Goal: Task Accomplishment & Management: Manage account settings

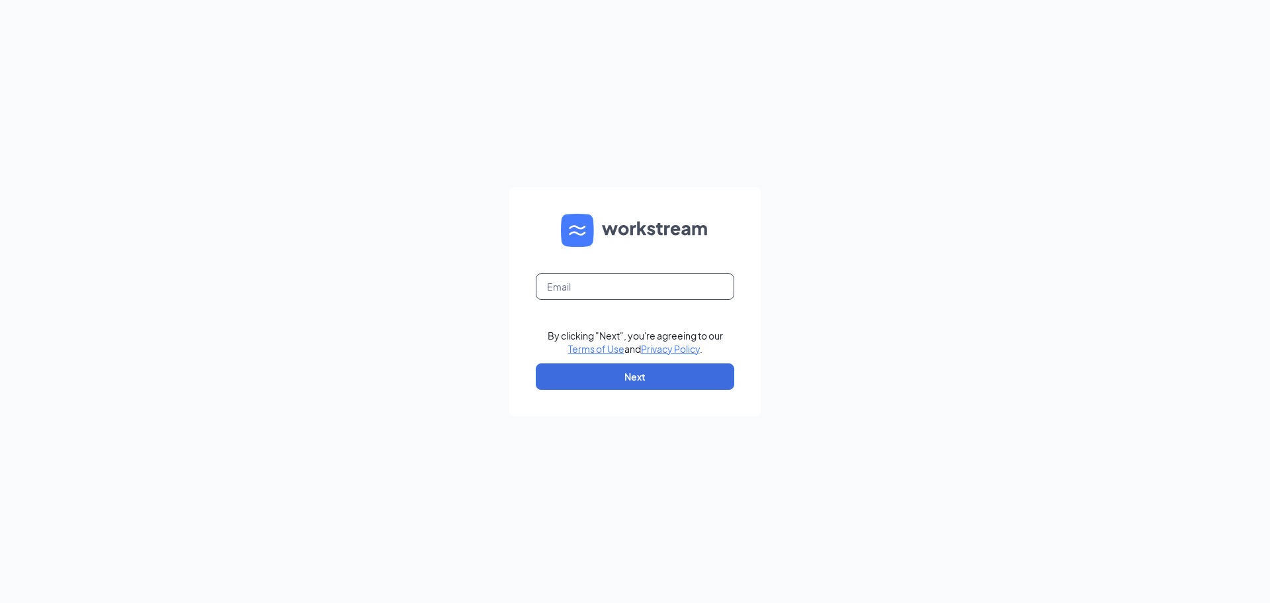
click at [622, 291] on input "text" at bounding box center [635, 286] width 198 height 26
paste input "[PERSON_NAME][EMAIL_ADDRESS][DOMAIN_NAME]"
type input "[PERSON_NAME][EMAIL_ADDRESS][DOMAIN_NAME]"
click at [585, 375] on button "Next" at bounding box center [635, 376] width 198 height 26
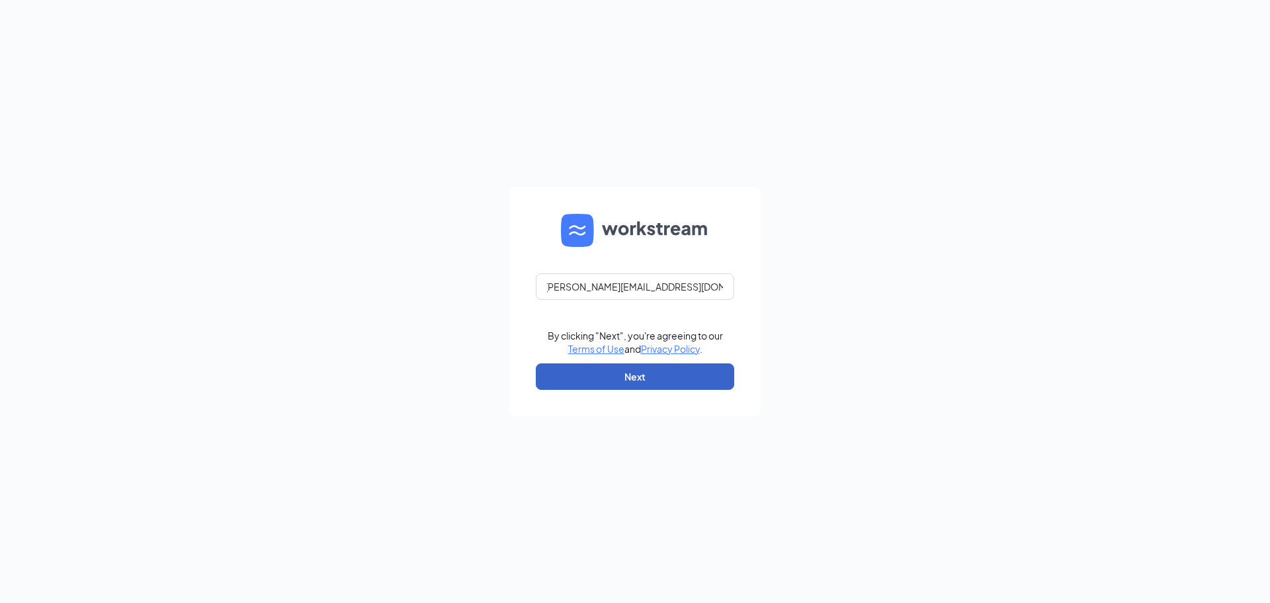
scroll to position [0, 0]
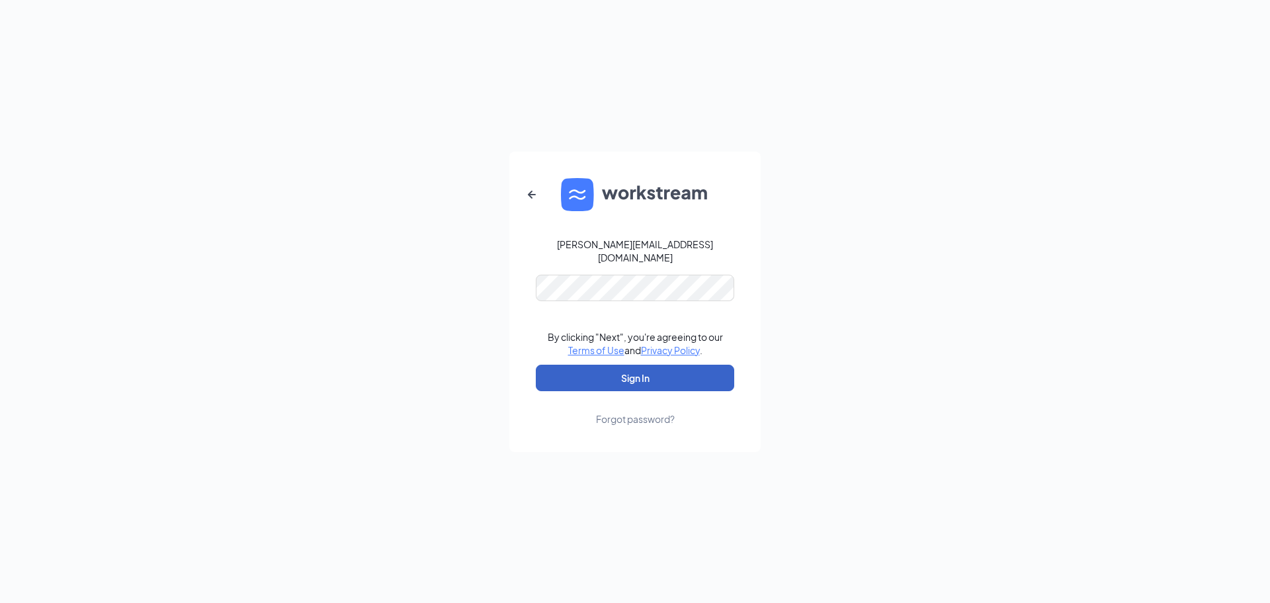
click at [585, 366] on button "Sign In" at bounding box center [635, 378] width 198 height 26
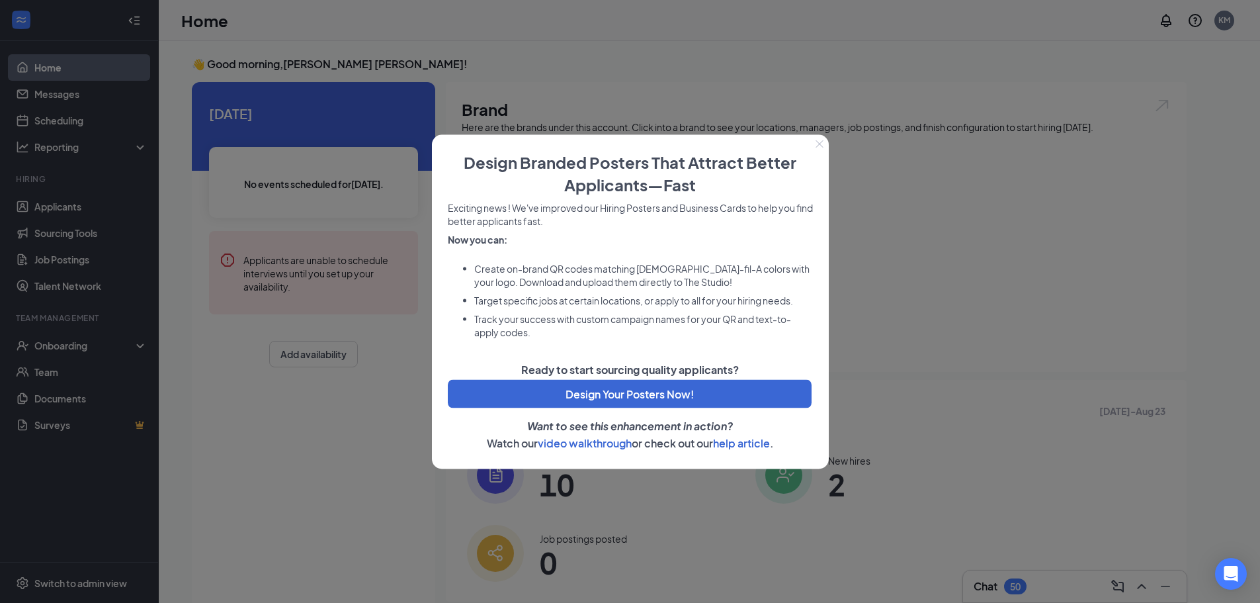
click at [823, 145] on icon "Close" at bounding box center [820, 144] width 8 height 8
